Goal: Task Accomplishment & Management: Use online tool/utility

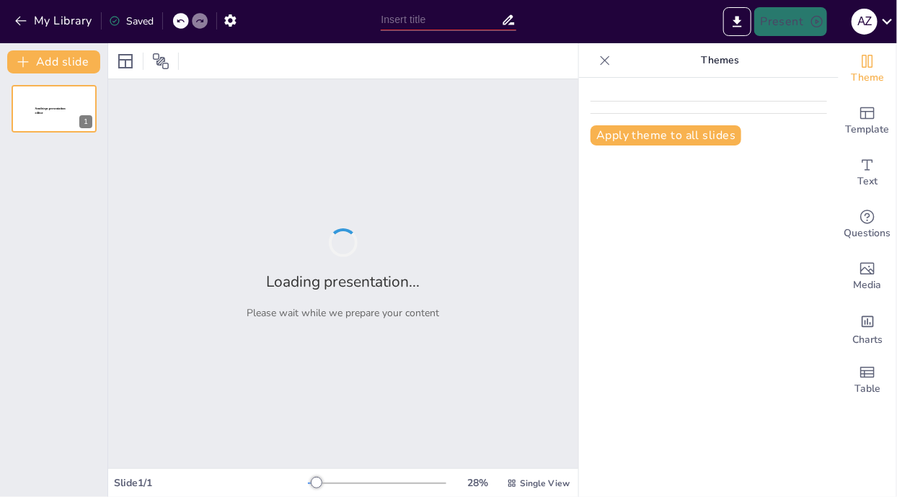
type input "Analyzing the Framework of Analytical Exposition: Structure and Purpose"
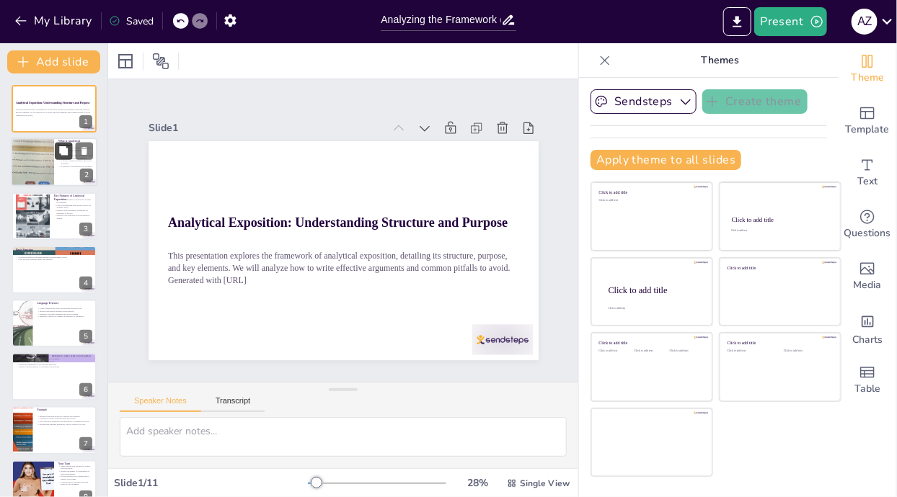
click at [56, 159] on button at bounding box center [63, 151] width 17 height 17
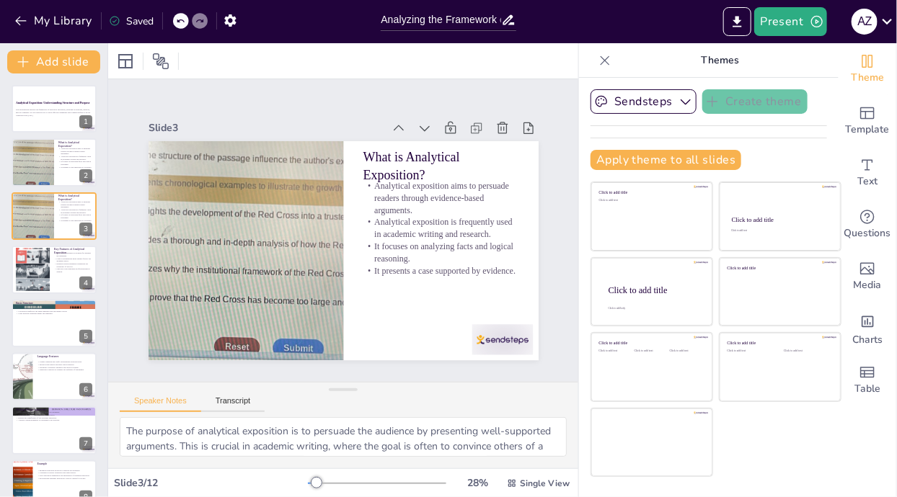
click at [450, 231] on div "Slide 1 Analytical Exposition: Understanding Structure and Purpose This present…" at bounding box center [343, 230] width 471 height 303
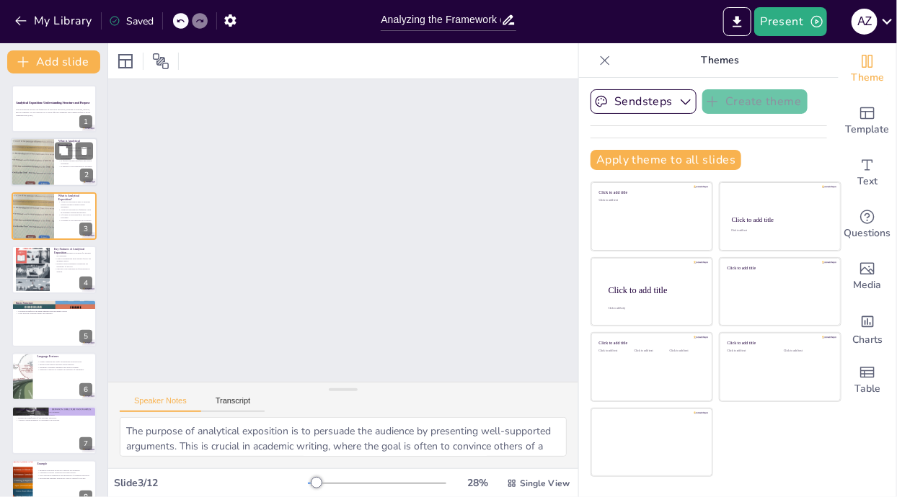
click at [32, 164] on div at bounding box center [32, 162] width 107 height 49
click at [30, 162] on div at bounding box center [32, 162] width 107 height 49
click at [38, 213] on div at bounding box center [32, 216] width 107 height 49
click at [37, 161] on div at bounding box center [32, 162] width 107 height 49
click at [43, 213] on div at bounding box center [32, 216] width 107 height 49
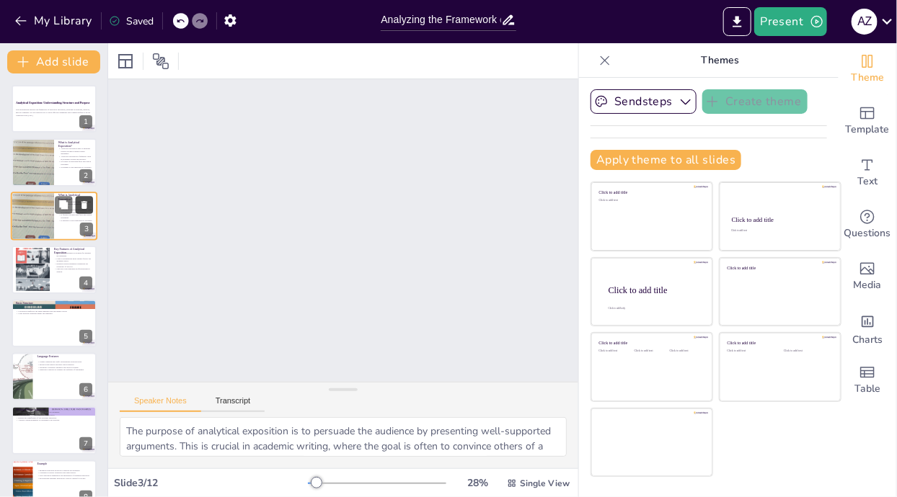
click at [84, 202] on icon at bounding box center [84, 205] width 6 height 8
click at [81, 202] on icon at bounding box center [84, 205] width 10 height 10
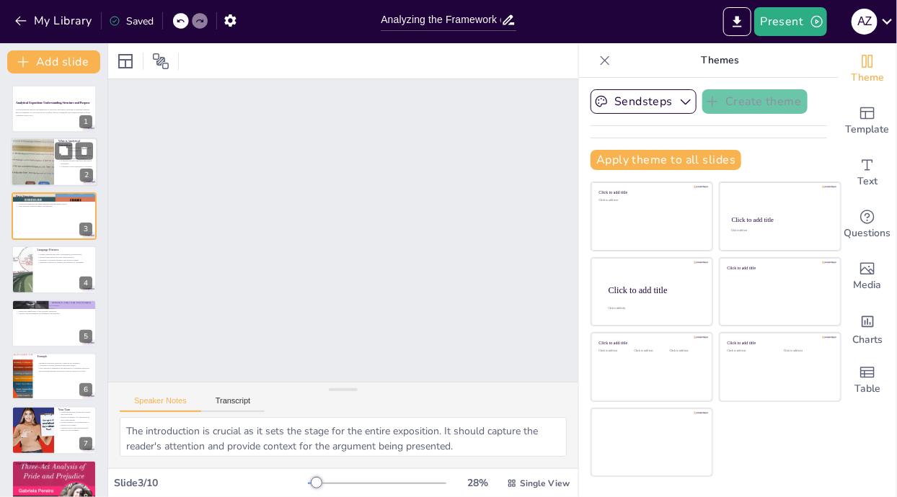
click at [39, 165] on div at bounding box center [32, 162] width 107 height 49
type textarea "The purpose of analytical exposition is to persuade the audience by presenting …"
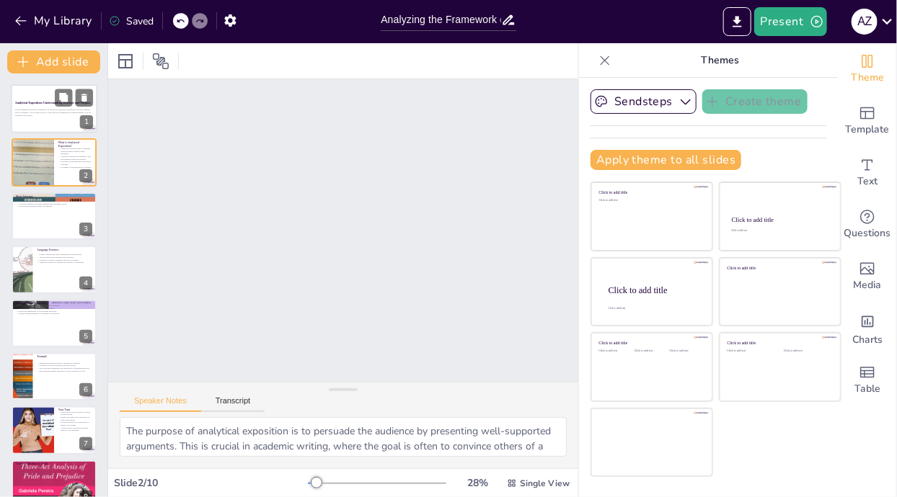
click at [38, 103] on p "Analytical Exposition: Understanding Structure and Purpose" at bounding box center [54, 103] width 78 height 4
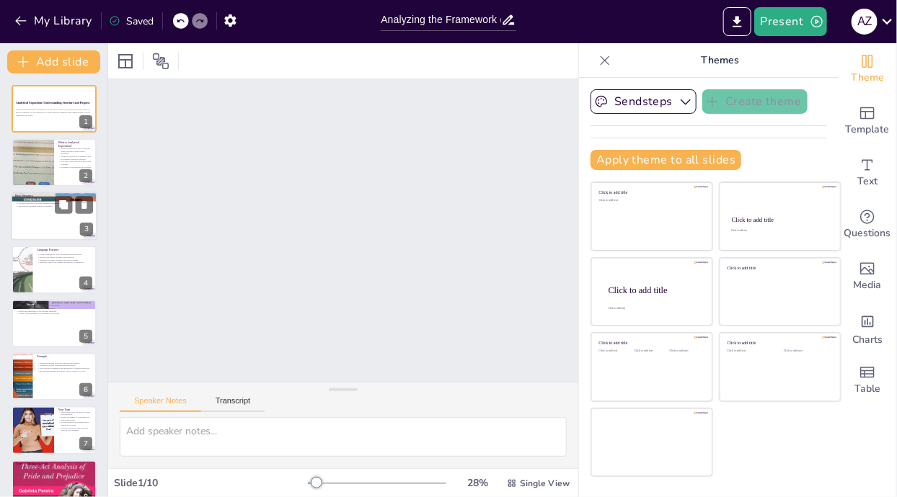
click at [42, 213] on div at bounding box center [54, 216] width 86 height 49
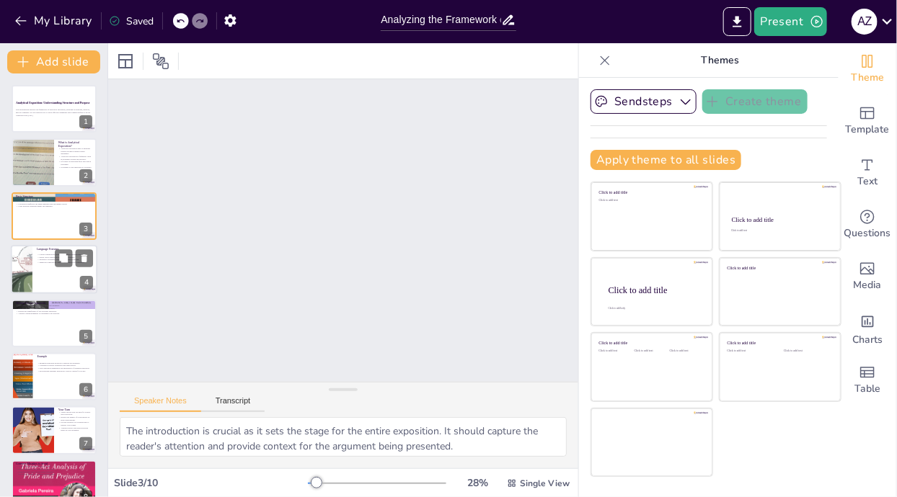
click at [45, 267] on div at bounding box center [54, 269] width 86 height 49
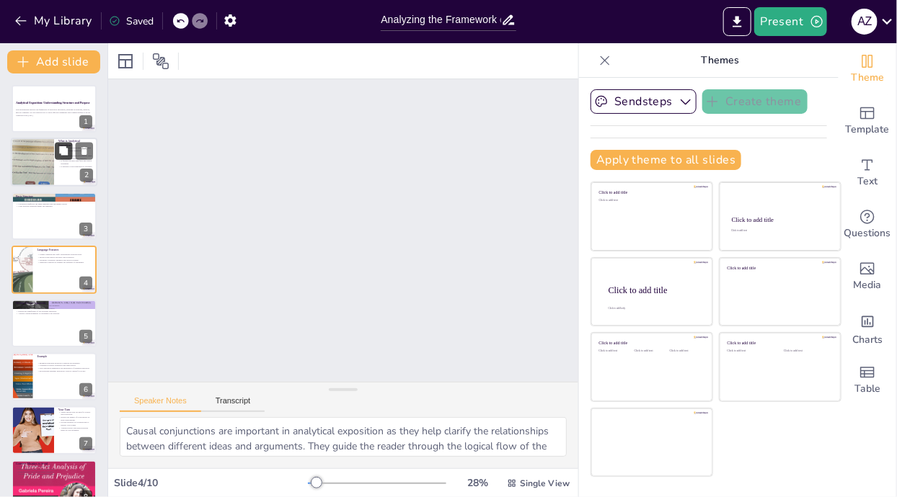
click at [59, 157] on button at bounding box center [63, 151] width 17 height 17
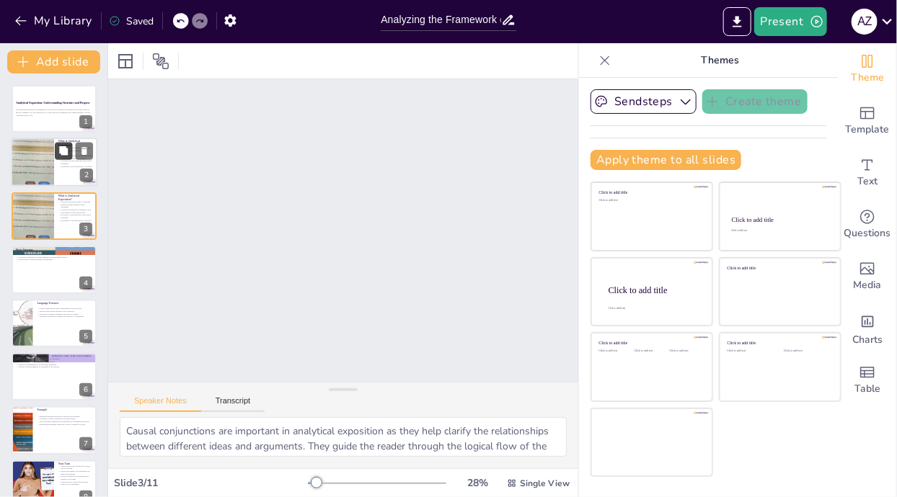
type textarea "The purpose of analytical exposition is to persuade the audience by presenting …"
click at [41, 109] on p "This presentation explores the framework of analytical exposition, detailing it…" at bounding box center [54, 111] width 78 height 5
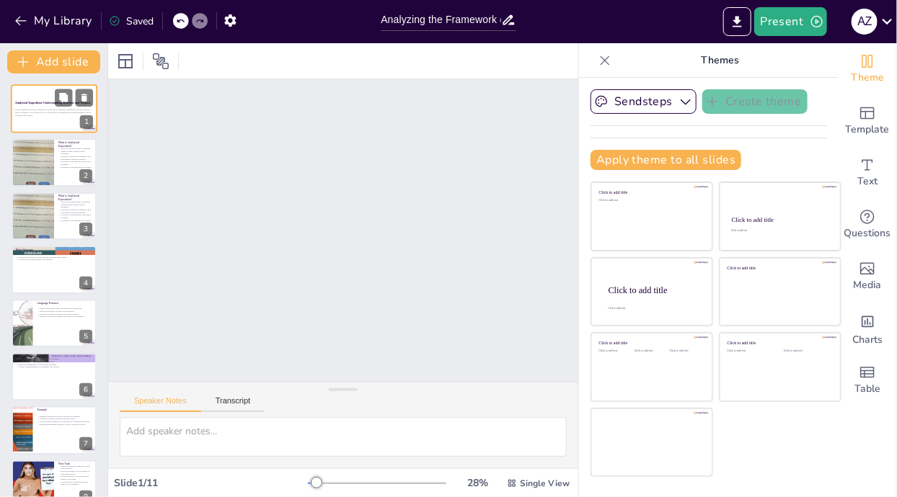
type textarea "The purpose of analytical exposition is to persuade the audience by presenting …"
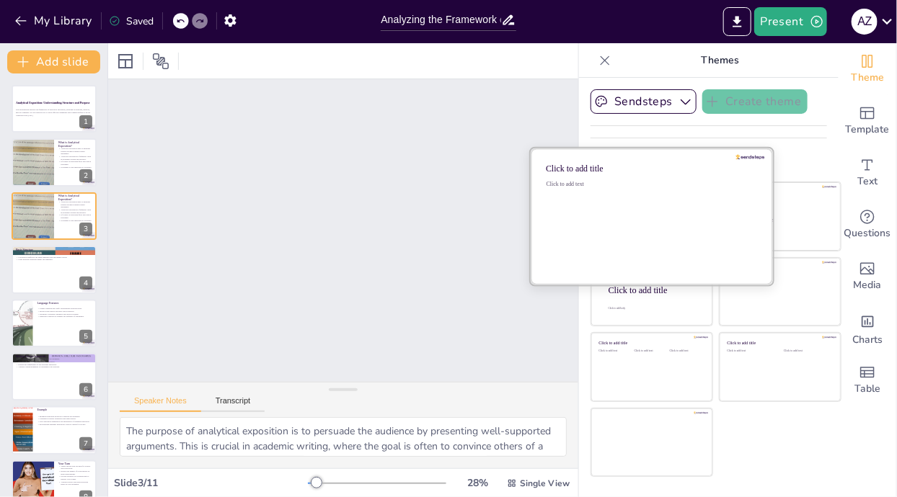
click at [667, 219] on div "Click to add text" at bounding box center [649, 225] width 206 height 89
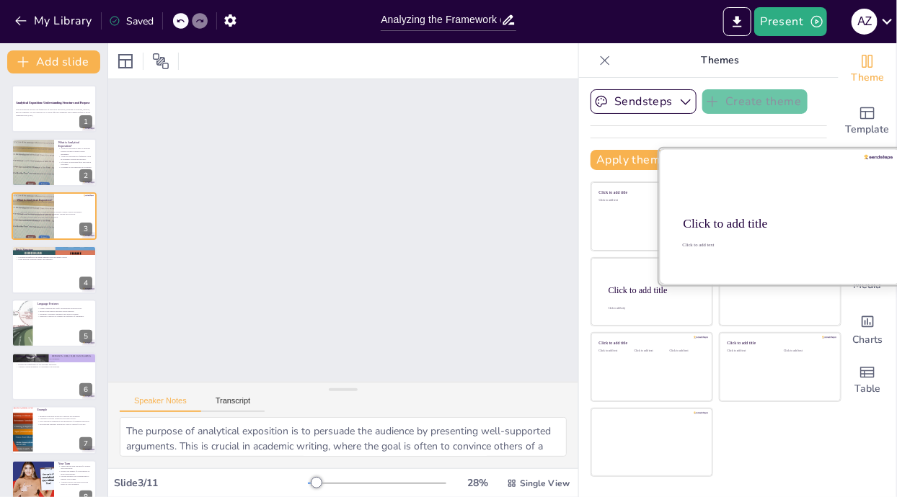
click at [789, 226] on div at bounding box center [780, 216] width 242 height 136
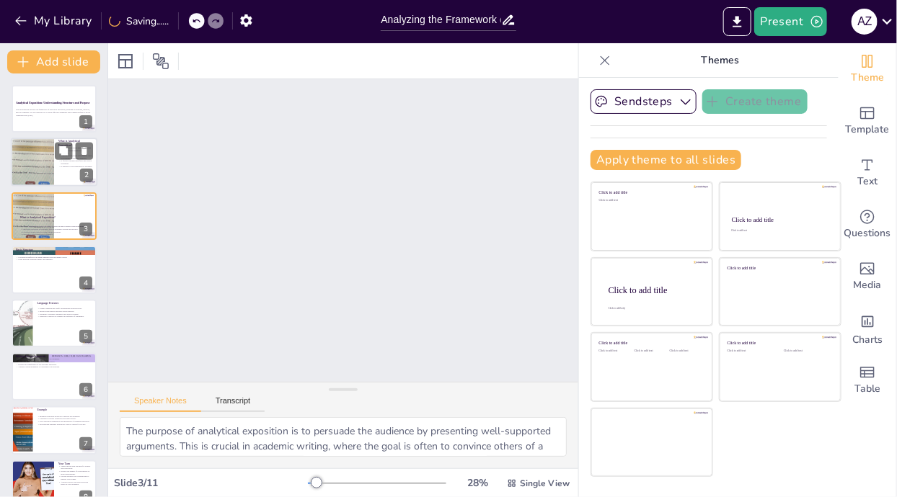
click at [43, 166] on div at bounding box center [32, 162] width 107 height 49
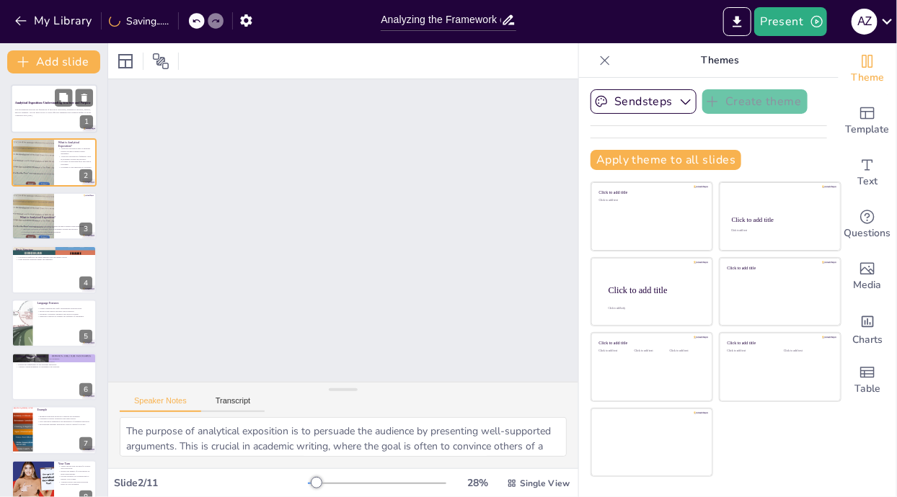
click at [50, 109] on p "This presentation explores the framework of analytical exposition, detailing it…" at bounding box center [54, 111] width 78 height 5
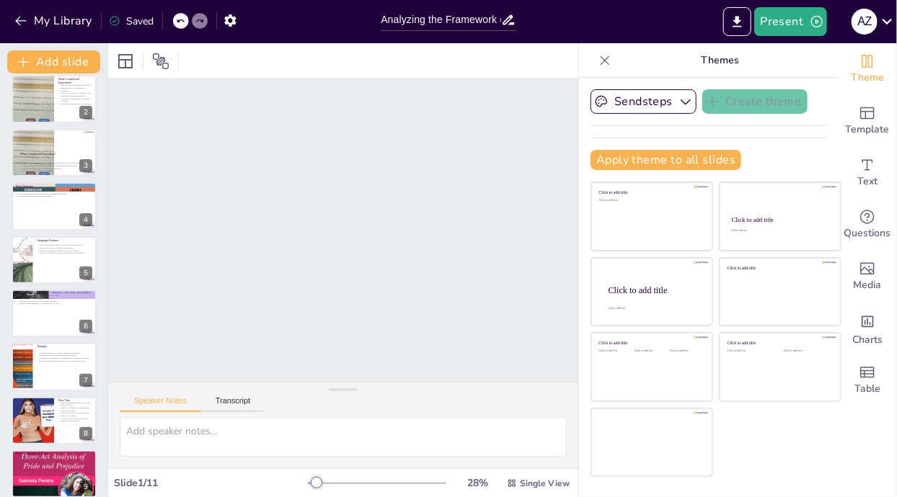
scroll to position [182, 0]
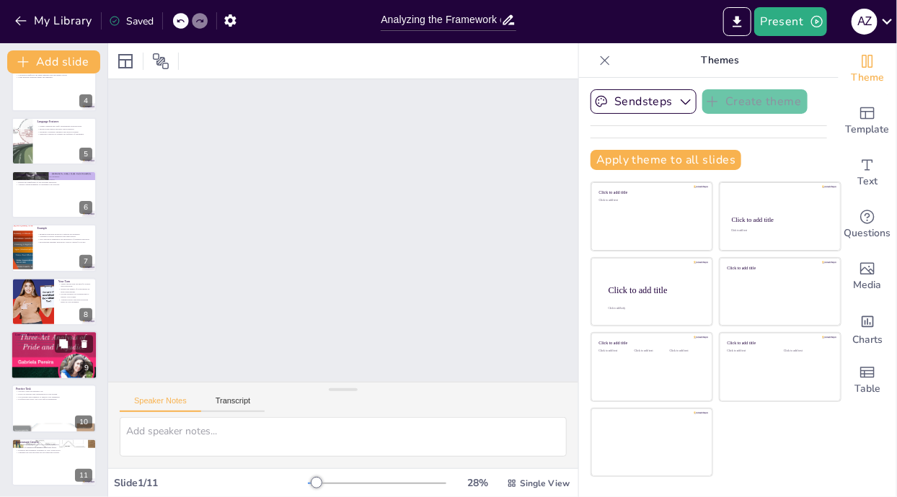
click at [26, 345] on p "Use formal language to enhance professionalism." at bounding box center [54, 346] width 78 height 3
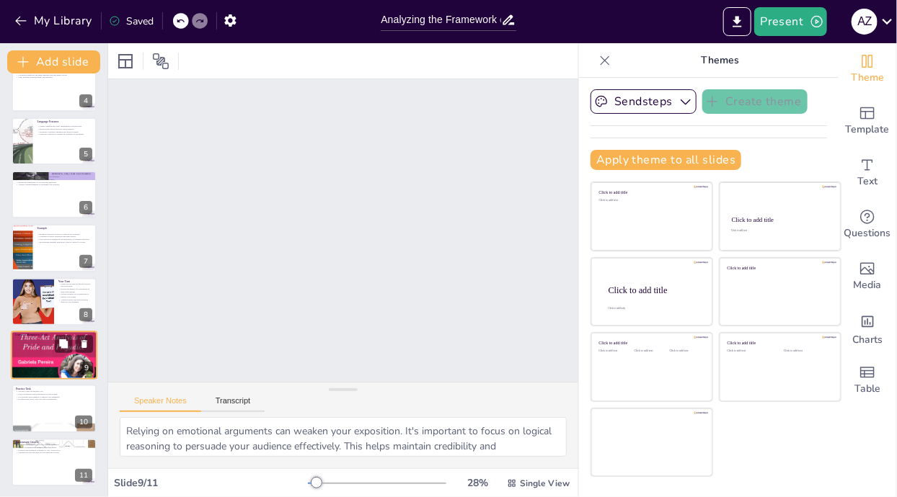
scroll to position [183, 0]
click at [48, 405] on div at bounding box center [54, 408] width 86 height 49
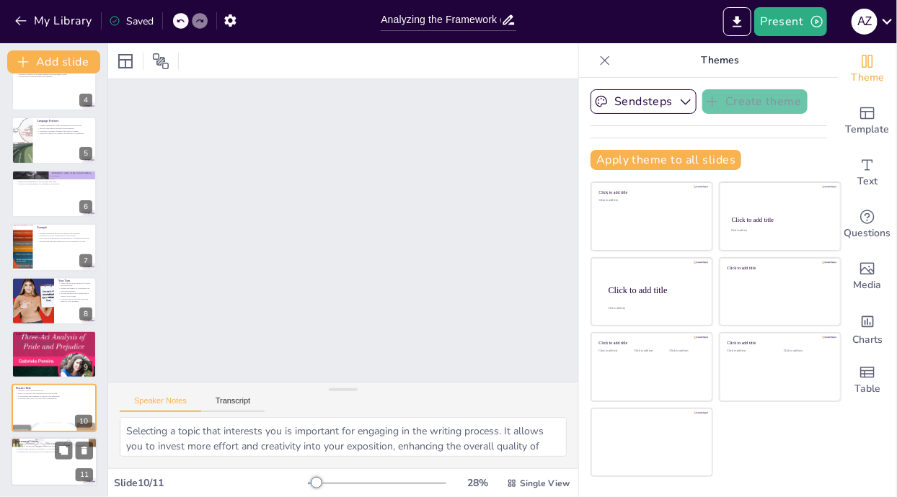
click at [36, 446] on p "Quality of arguments is the most significant factor." at bounding box center [54, 446] width 78 height 3
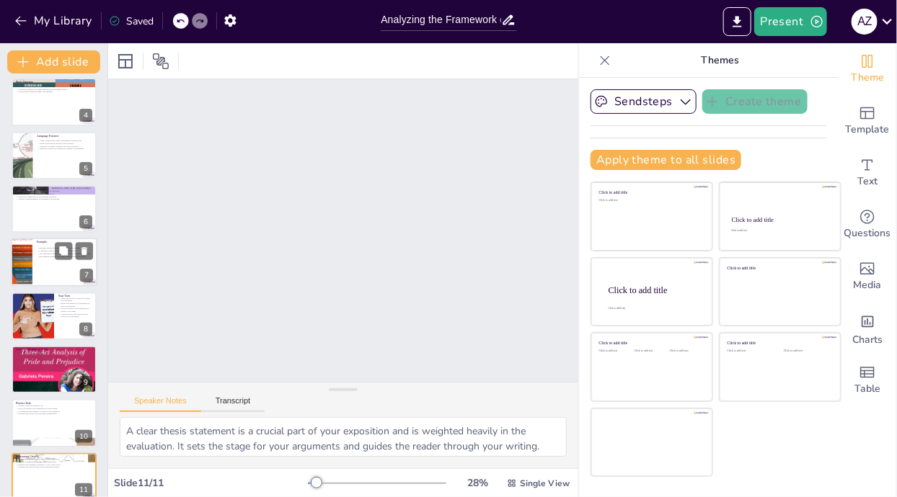
click at [34, 263] on div at bounding box center [54, 263] width 86 height 49
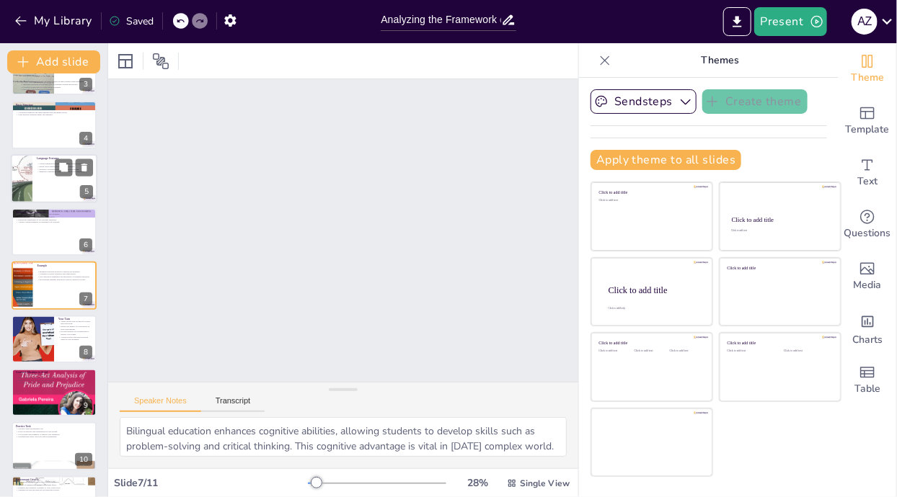
click at [43, 190] on div at bounding box center [54, 178] width 86 height 49
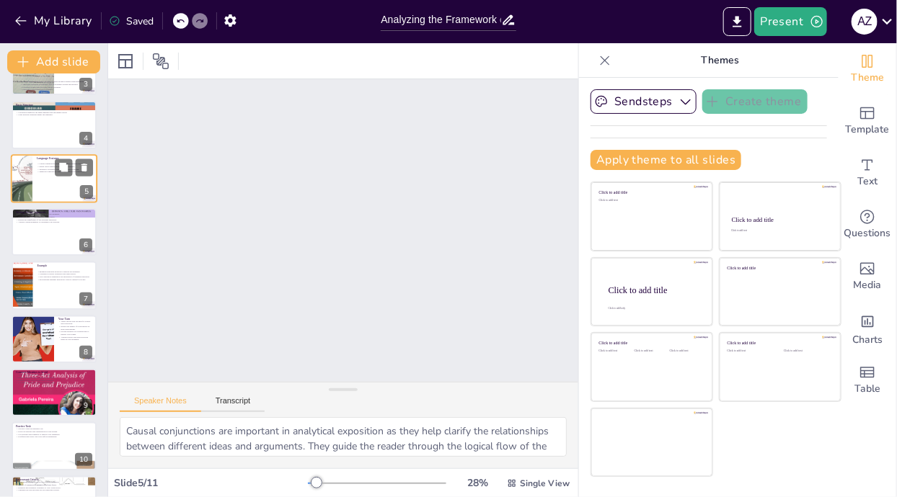
scroll to position [37, 0]
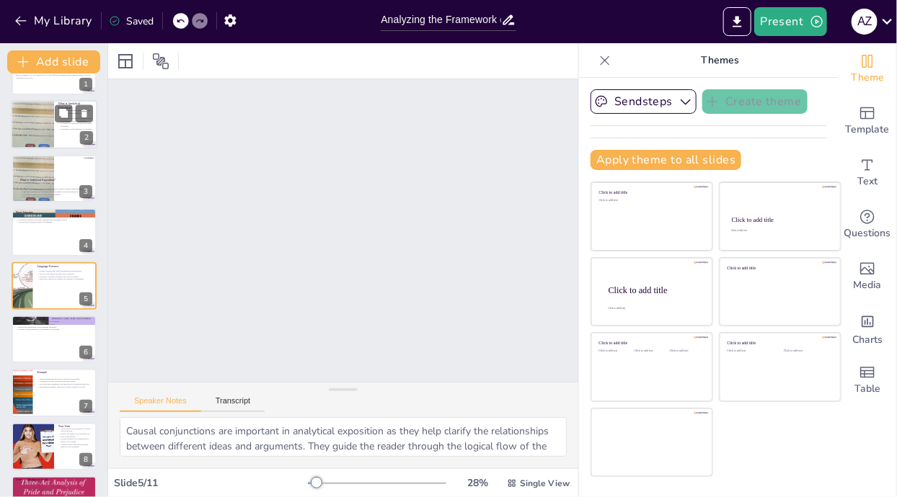
click at [33, 117] on div at bounding box center [32, 125] width 107 height 49
type textarea "The purpose of analytical exposition is to persuade the audience by presenting …"
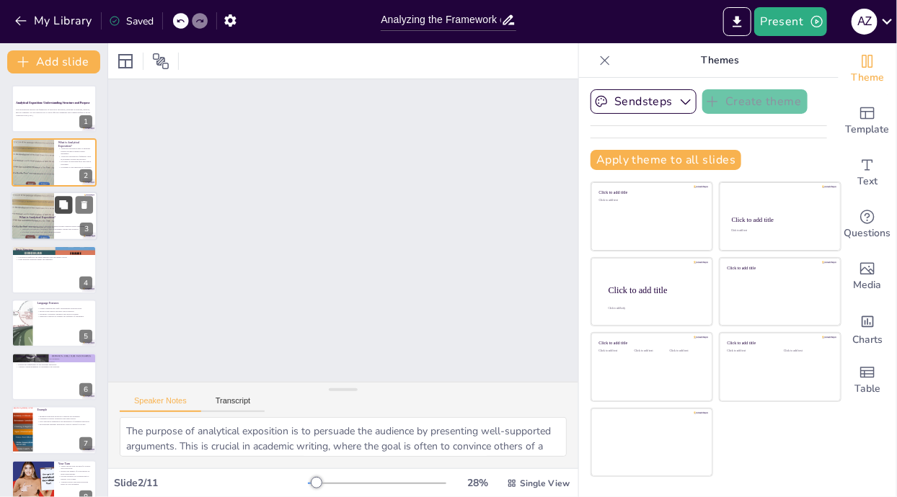
click at [55, 203] on button at bounding box center [63, 204] width 17 height 17
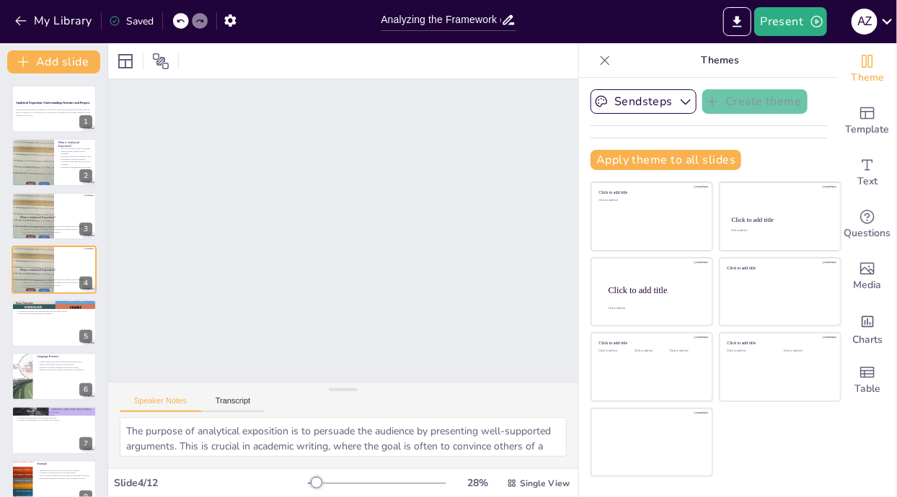
click at [225, 277] on div "Slide 1 Analytical Exposition: Understanding Structure and Purpose This present…" at bounding box center [343, 230] width 499 height 350
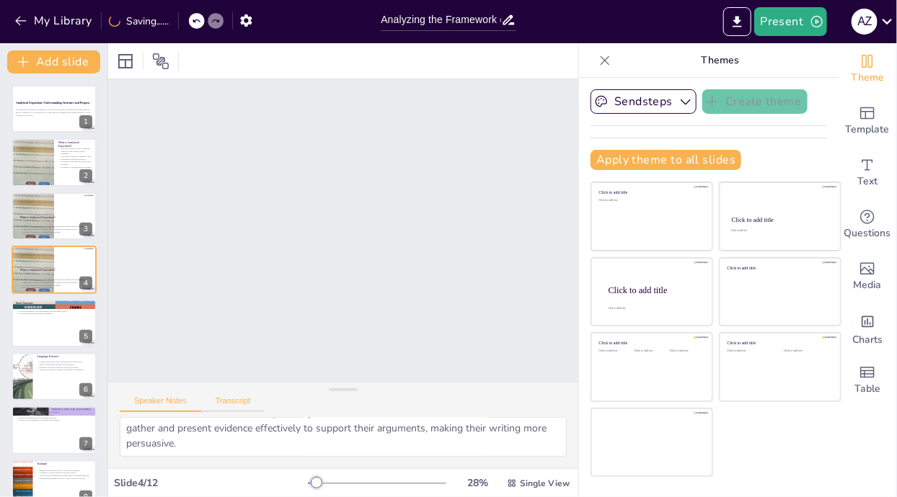
click at [221, 396] on button "Transcript" at bounding box center [233, 404] width 64 height 16
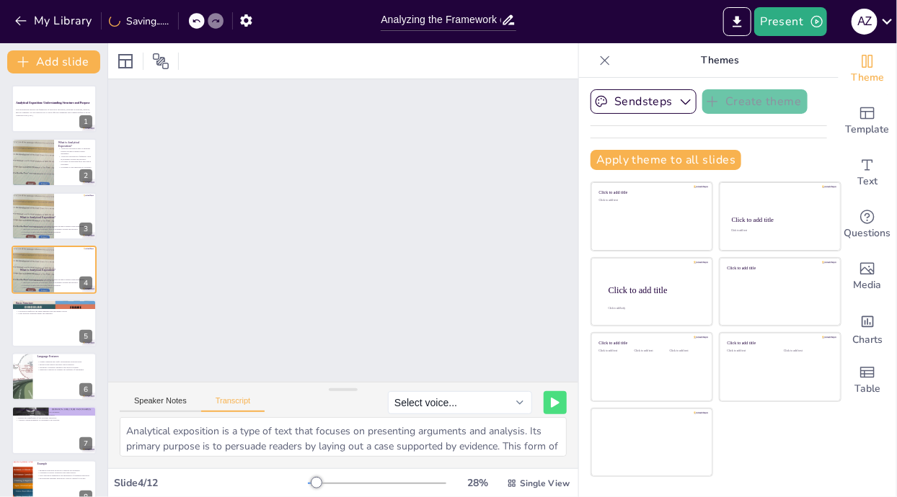
click at [185, 291] on div "Slide 1 Analytical Exposition: Understanding Structure and Purpose This present…" at bounding box center [343, 230] width 499 height 350
click at [172, 288] on div "Slide 1 Analytical Exposition: Understanding Structure and Purpose This present…" at bounding box center [343, 230] width 499 height 350
click at [192, 298] on div "Slide 1 Analytical Exposition: Understanding Structure and Purpose This present…" at bounding box center [342, 231] width 523 height 394
click at [193, 297] on div "Slide 1 Analytical Exposition: Understanding Structure and Purpose This present…" at bounding box center [343, 230] width 499 height 350
click at [192, 298] on div "Slide 1 Analytical Exposition: Understanding Structure and Purpose This present…" at bounding box center [343, 230] width 499 height 350
